Goal: Find specific page/section: Find specific page/section

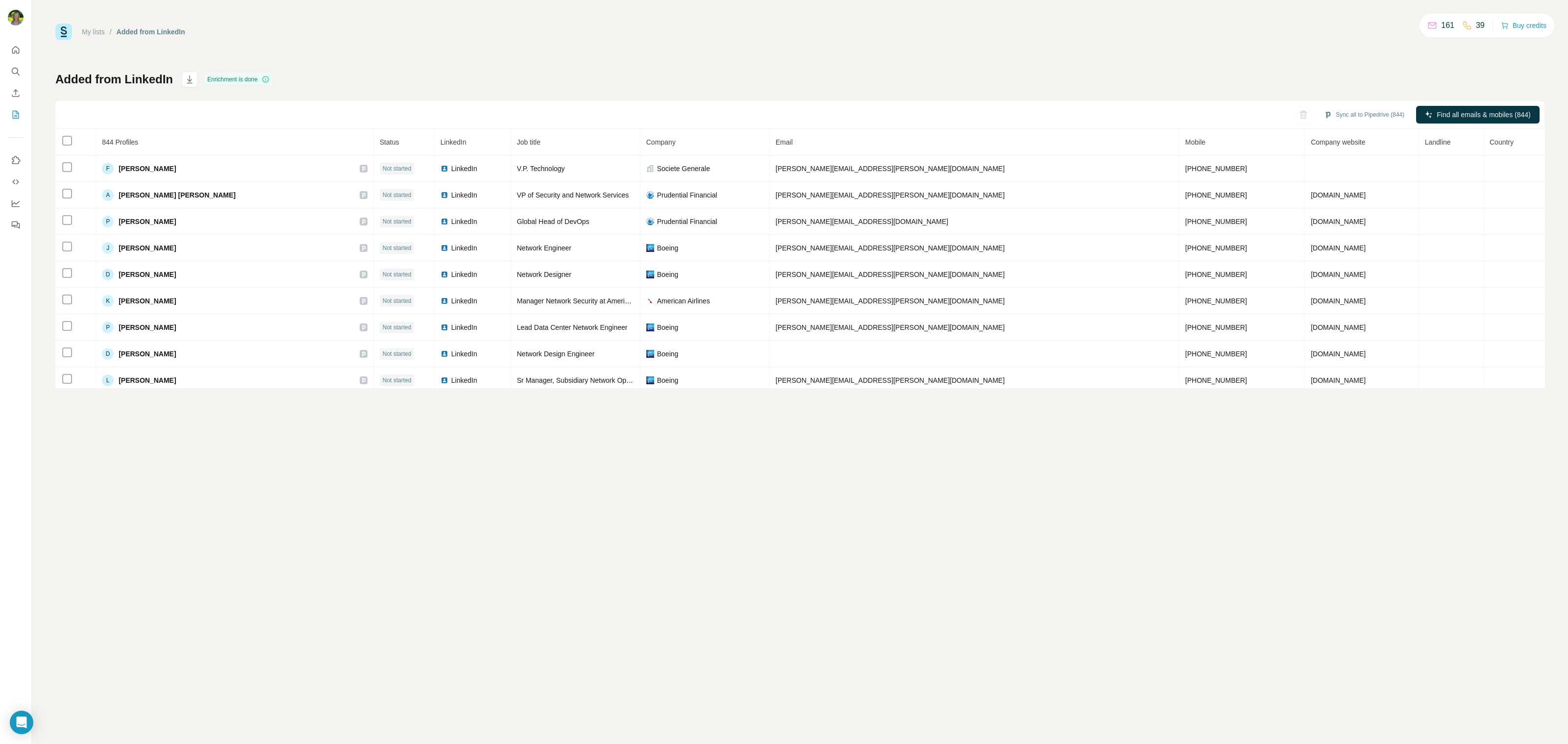
click at [517, 141] on span "Job title" at bounding box center [528, 142] width 24 height 8
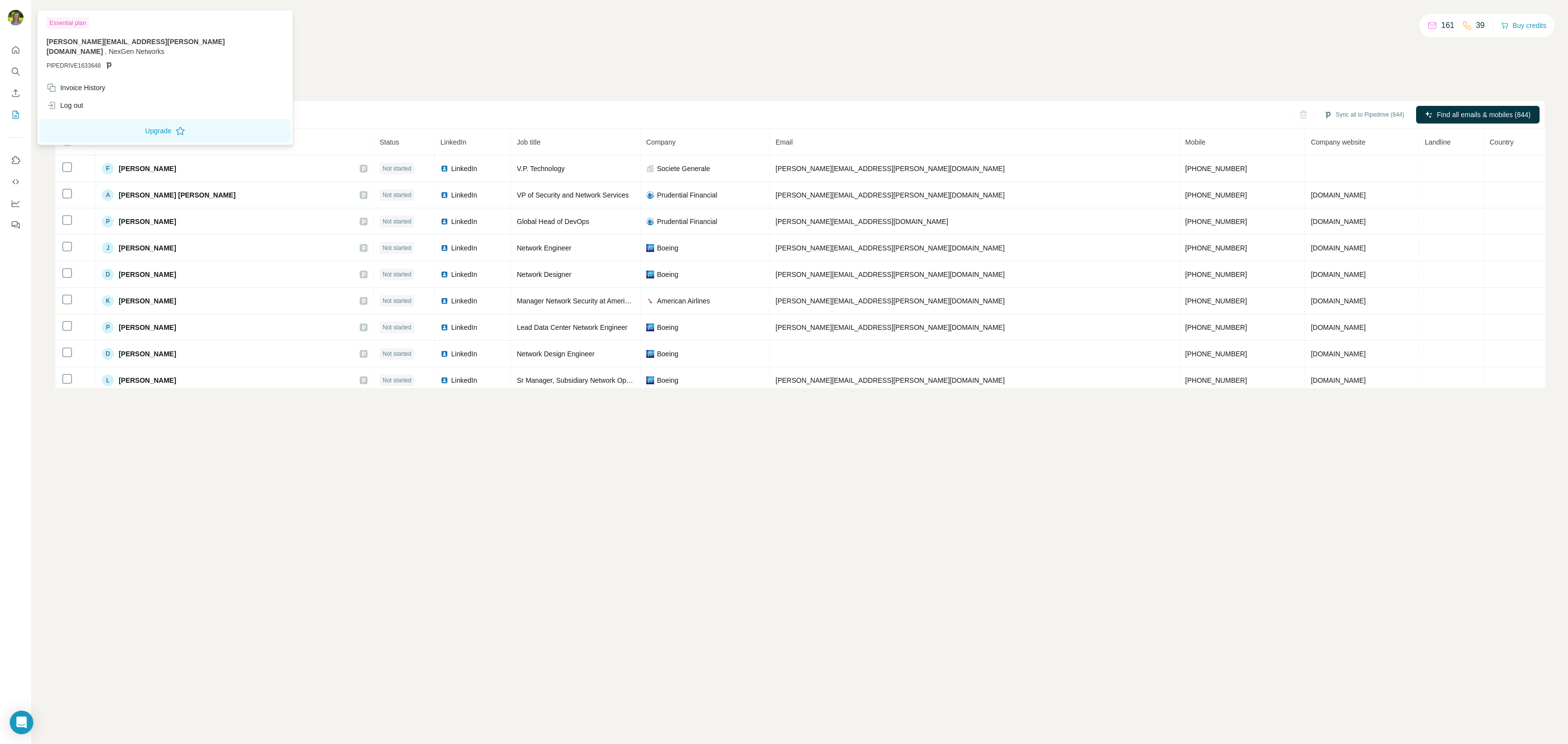
click at [17, 17] on img at bounding box center [16, 17] width 16 height 16
click at [517, 142] on span "Job title" at bounding box center [528, 142] width 24 height 8
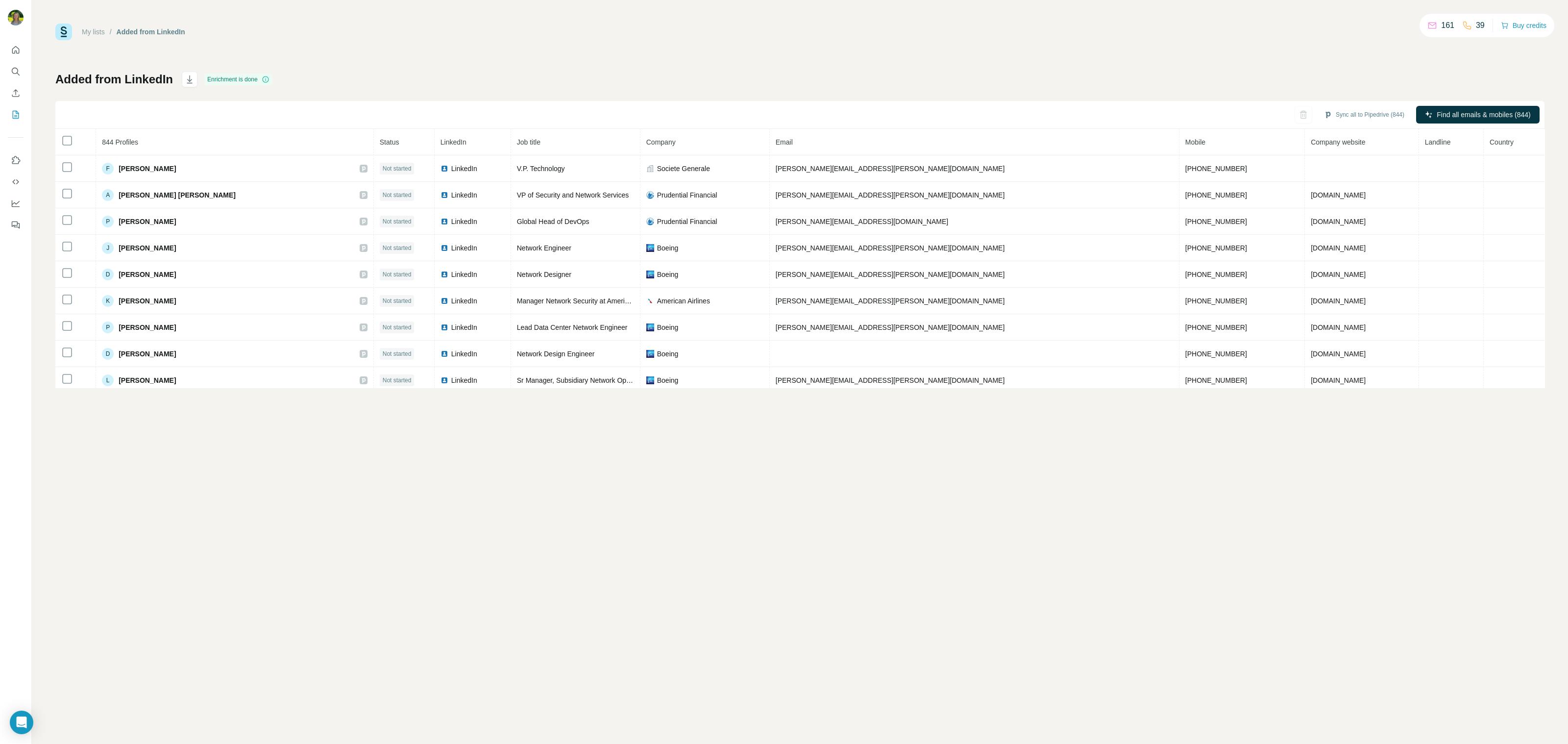
click at [575, 137] on th "Job title" at bounding box center [575, 142] width 129 height 26
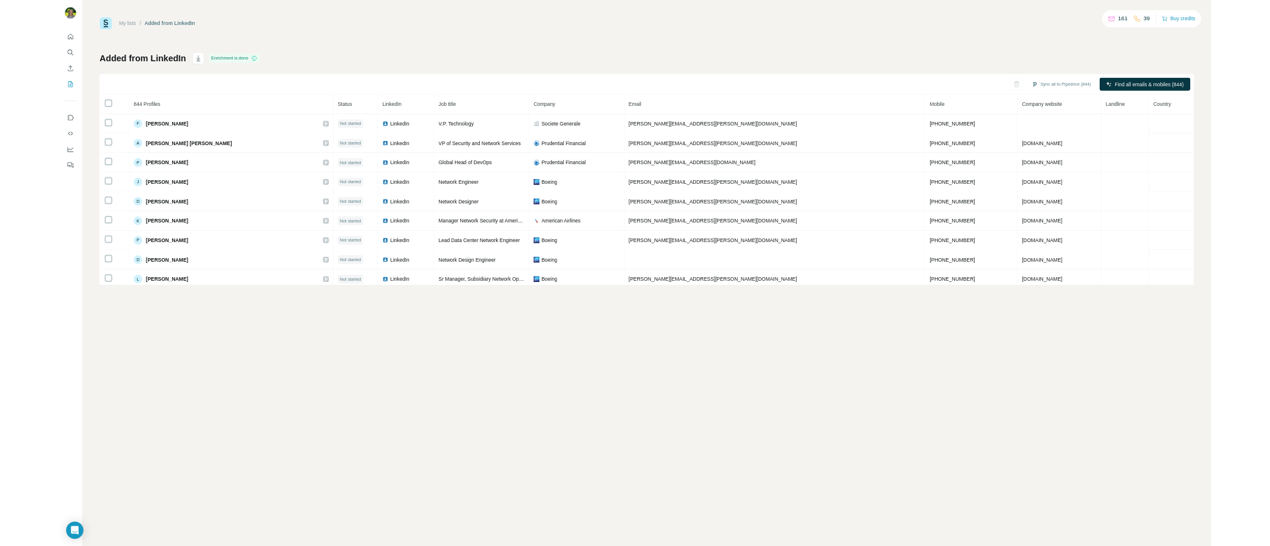
scroll to position [0, 0]
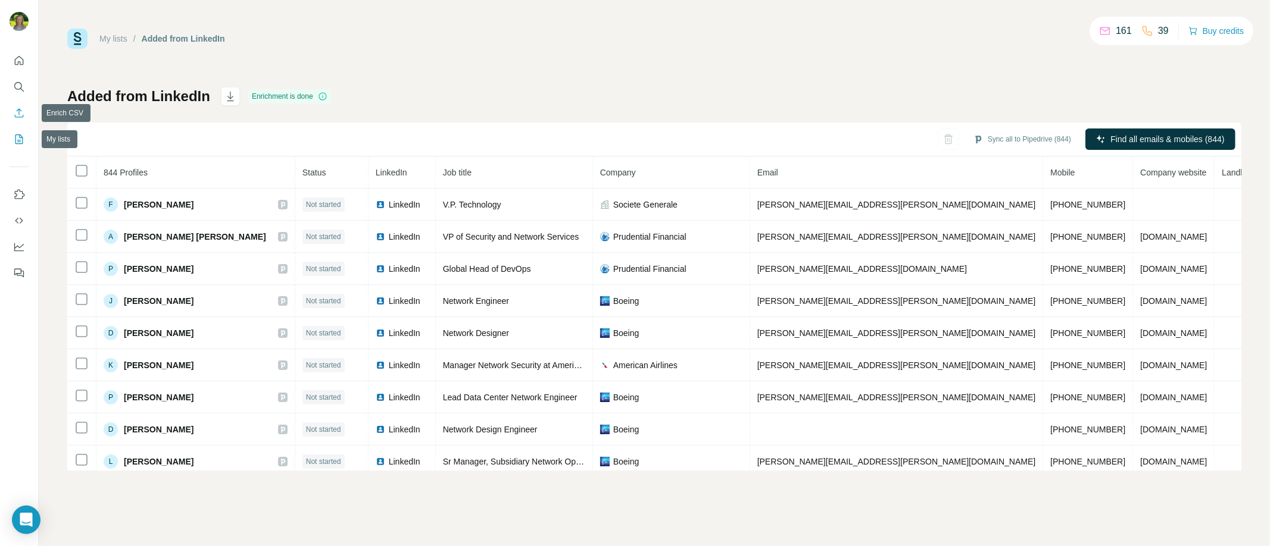
click at [21, 117] on icon "Enrich CSV" at bounding box center [19, 112] width 9 height 9
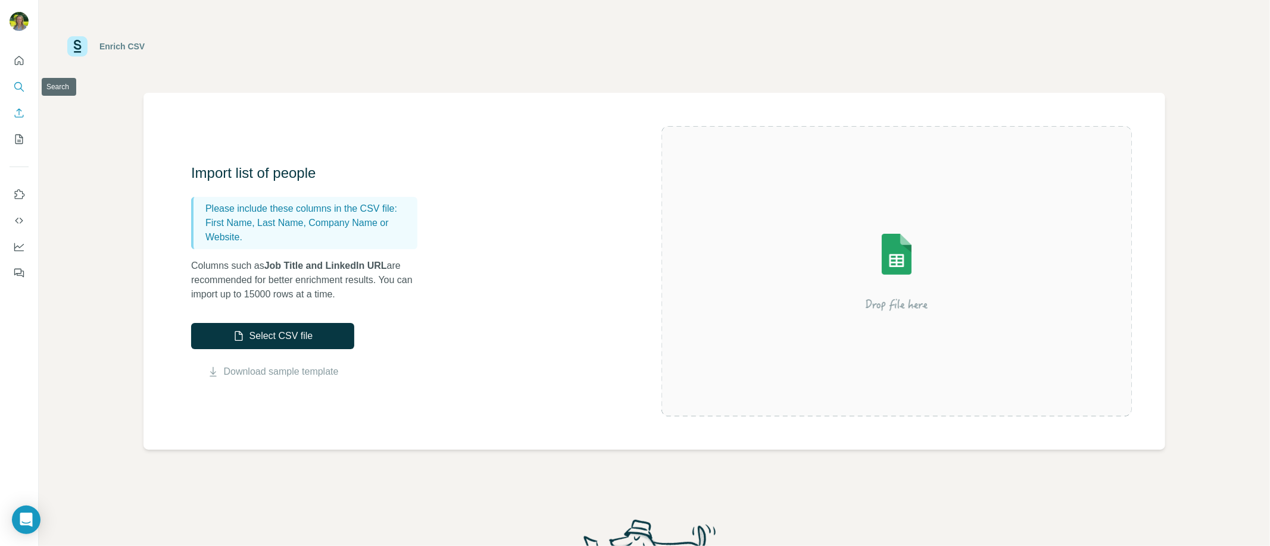
click at [21, 94] on button "Search" at bounding box center [19, 86] width 19 height 21
